Goal: Task Accomplishment & Management: Manage account settings

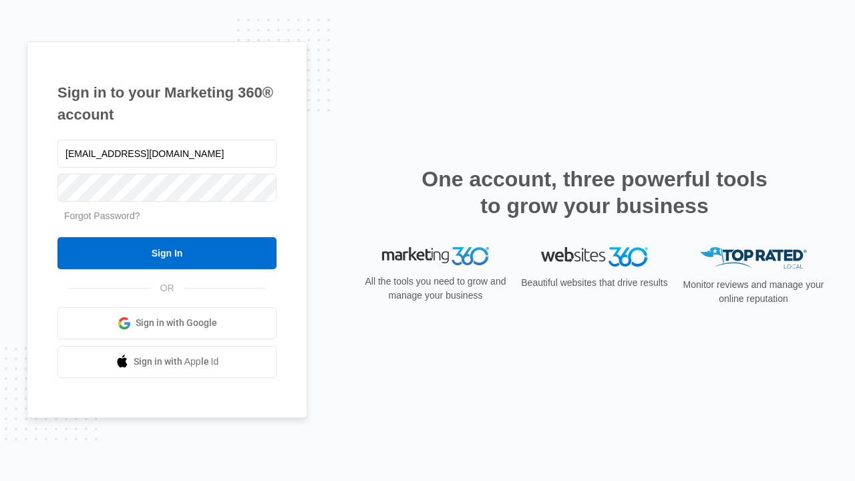
type input "[EMAIL_ADDRESS][DOMAIN_NAME]"
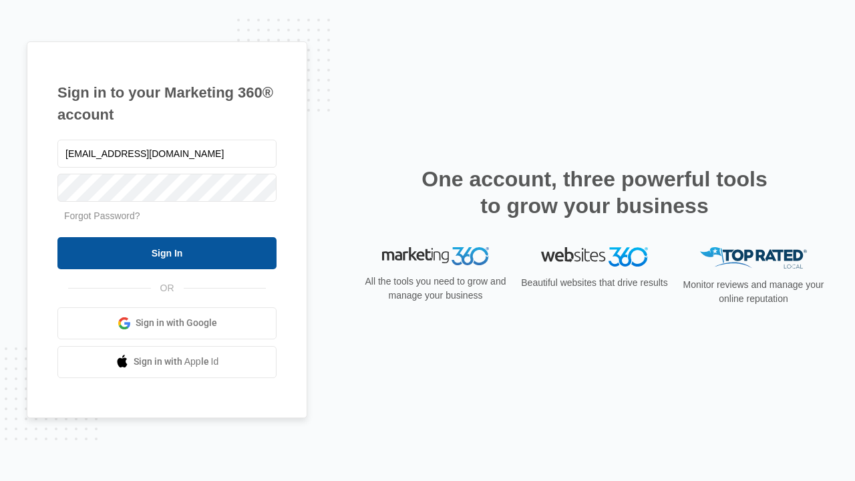
click at [167, 252] on input "Sign In" at bounding box center [166, 253] width 219 height 32
